Goal: Find specific fact: Find specific fact

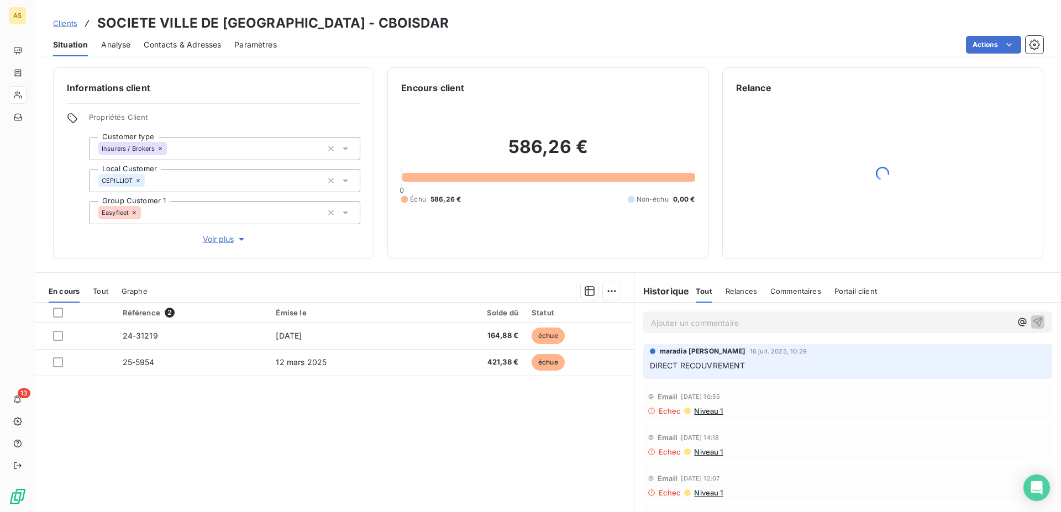
click at [65, 25] on span "Clients" at bounding box center [65, 23] width 24 height 9
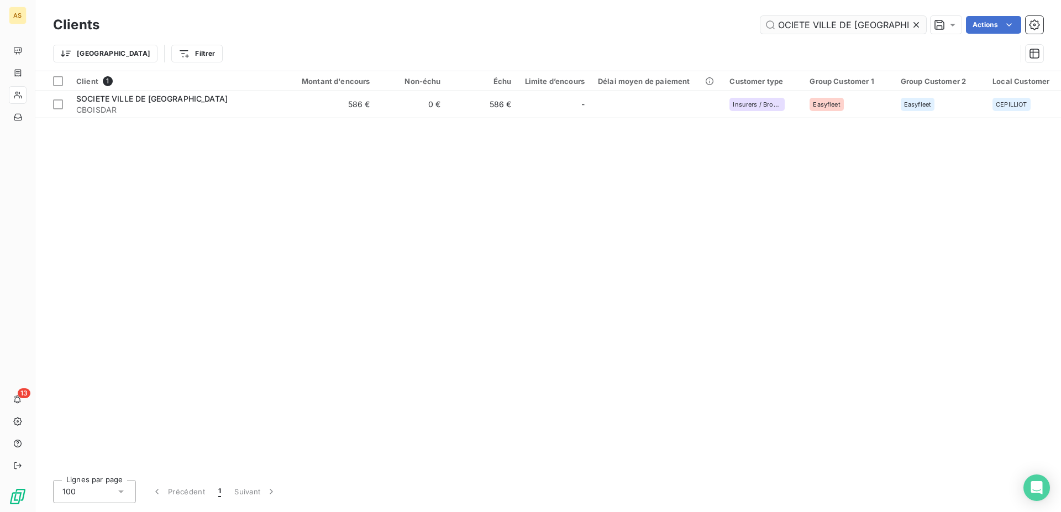
drag, startPoint x: 897, startPoint y: 23, endPoint x: 673, endPoint y: 12, distance: 224.1
click at [761, 16] on input "OCIETE VILLE DE [GEOGRAPHIC_DATA]" at bounding box center [844, 25] width 166 height 18
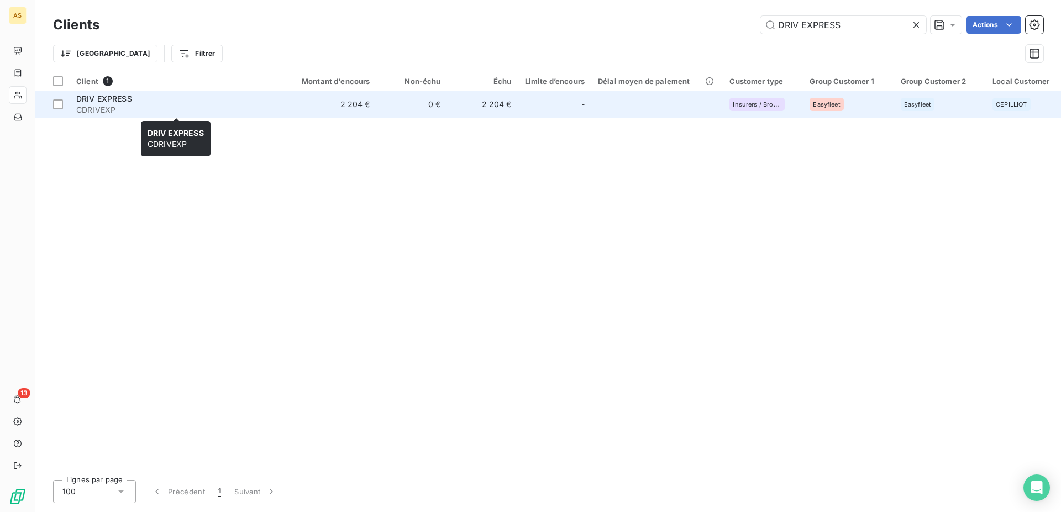
type input "DRIV EXPRESS"
click at [131, 100] on span "DRIV EXPRESS" at bounding box center [104, 98] width 56 height 9
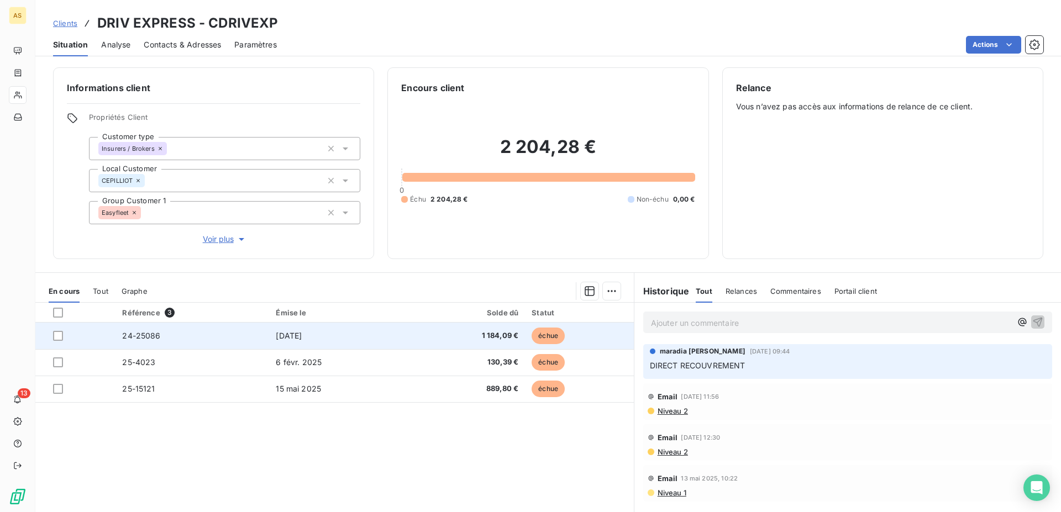
click at [303, 342] on td "[DATE]" at bounding box center [338, 336] width 139 height 27
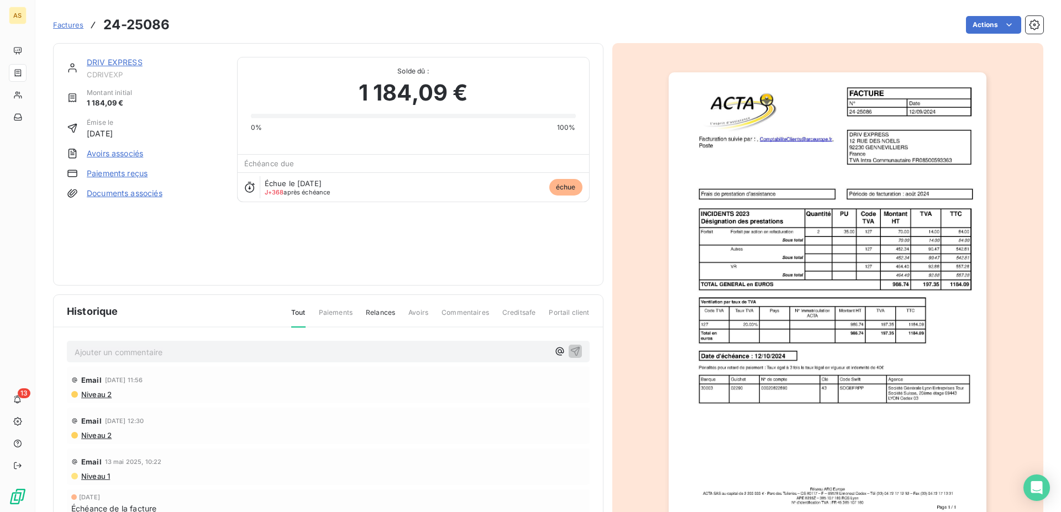
click at [916, 197] on img "button" at bounding box center [828, 297] width 318 height 450
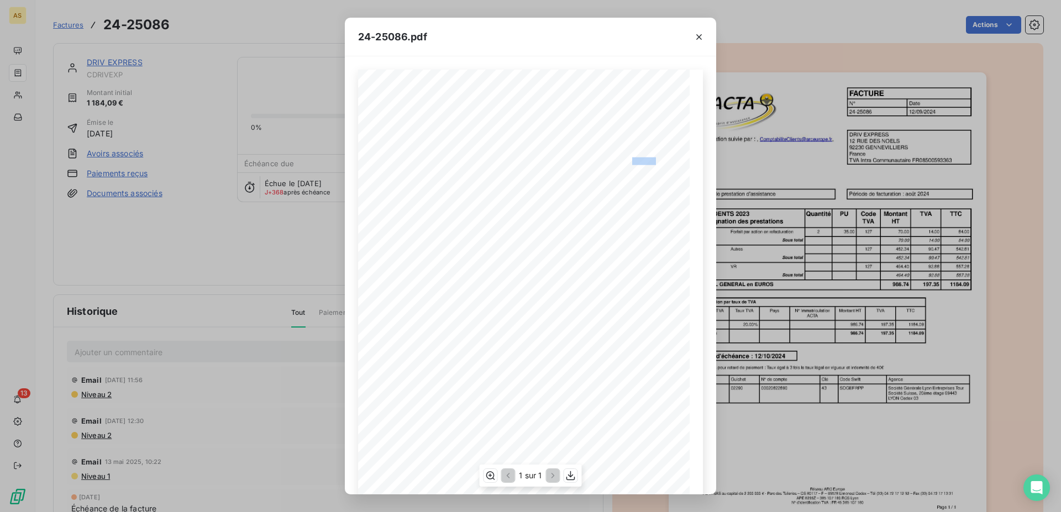
drag, startPoint x: 627, startPoint y: 162, endPoint x: 653, endPoint y: 162, distance: 25.4
click at [653, 162] on span "TVA Intra Communautaire FR08500593363" at bounding box center [611, 161] width 117 height 6
drag, startPoint x: 656, startPoint y: 162, endPoint x: 627, endPoint y: 159, distance: 29.5
click at [627, 159] on span "TVA Intra Communautaire FR08500593363" at bounding box center [611, 161] width 117 height 6
copy span "08500593"
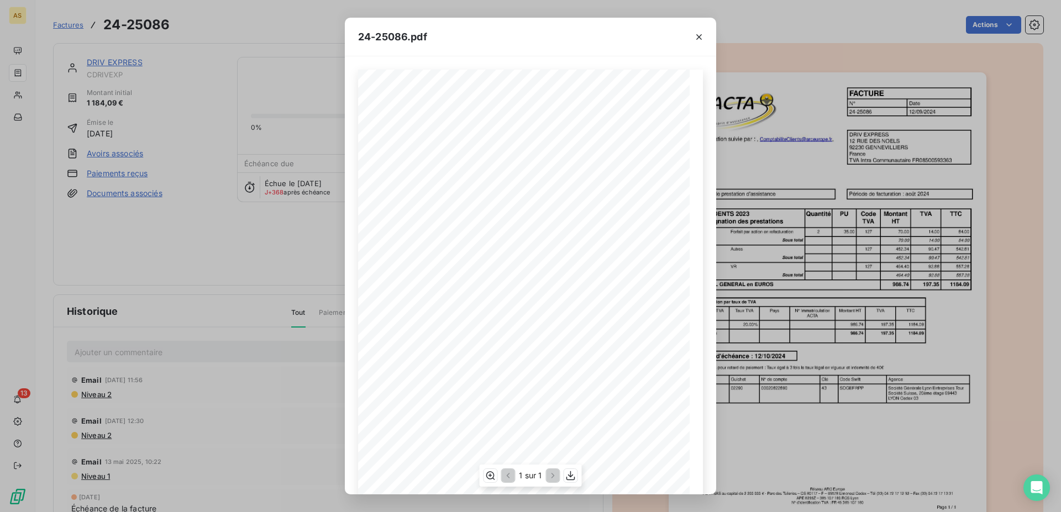
click at [655, 158] on span "TVA Intra Communautaire FR08500593363" at bounding box center [611, 161] width 117 height 6
